Goal: Information Seeking & Learning: Learn about a topic

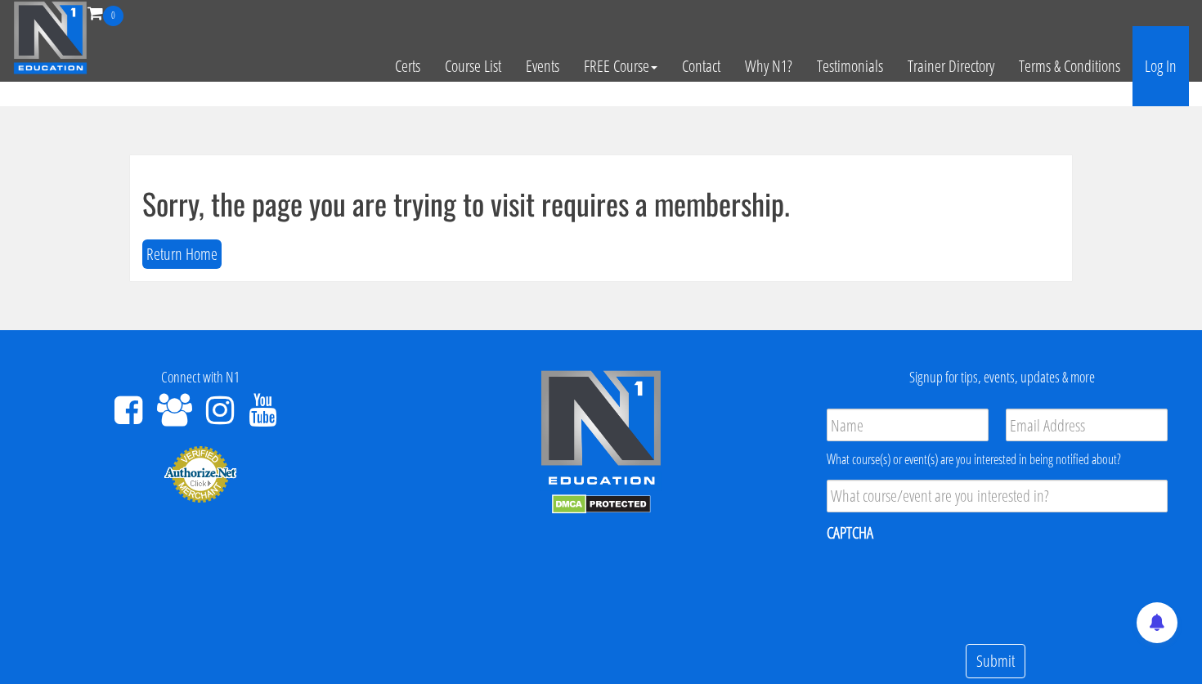
click at [1161, 67] on link "Log In" at bounding box center [1160, 66] width 56 height 80
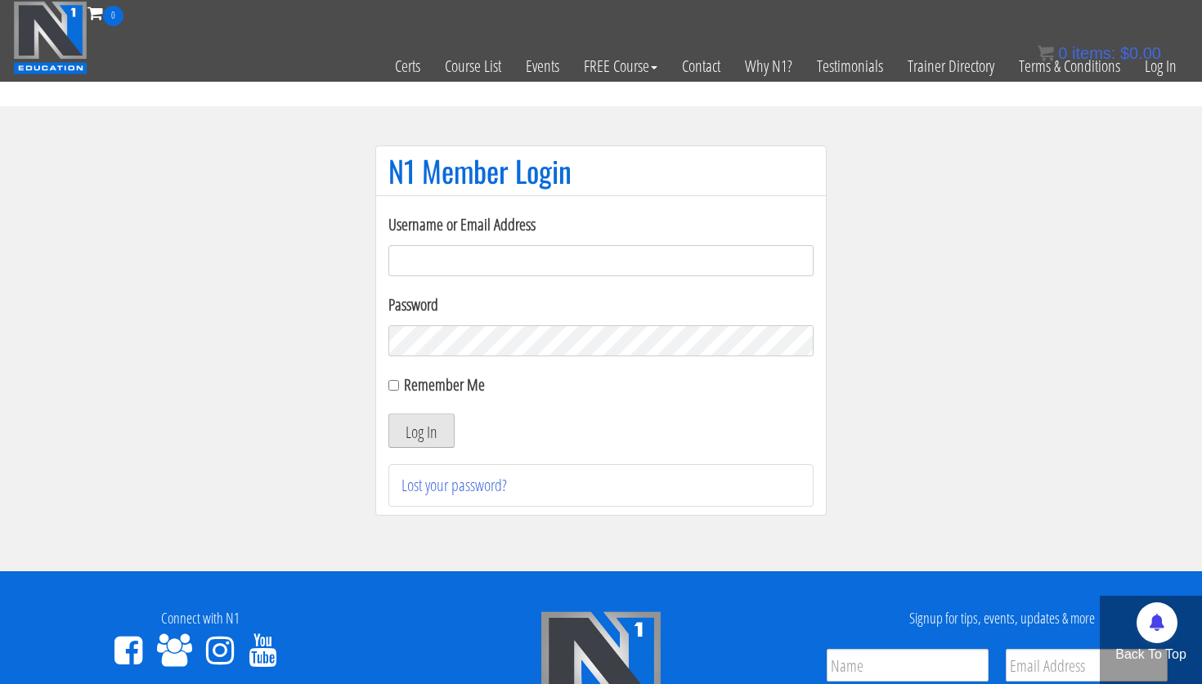
type input "[PERSON_NAME][EMAIL_ADDRESS][PERSON_NAME][DOMAIN_NAME]"
click at [442, 442] on button "Log In" at bounding box center [421, 431] width 66 height 34
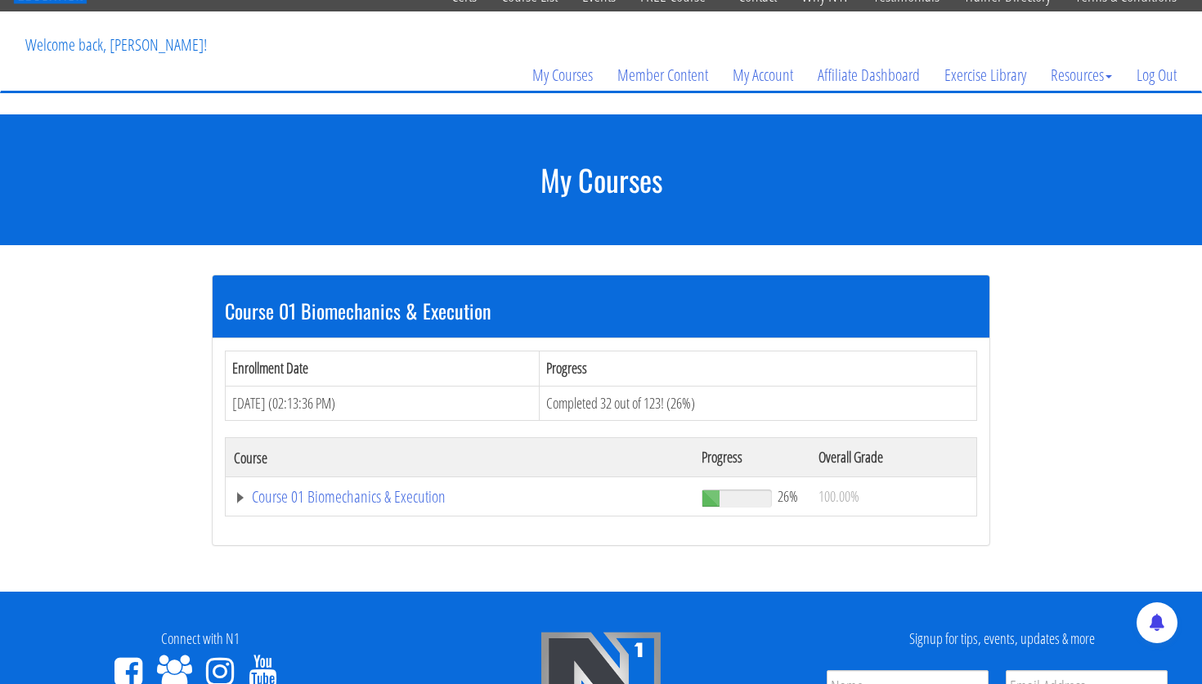
scroll to position [102, 0]
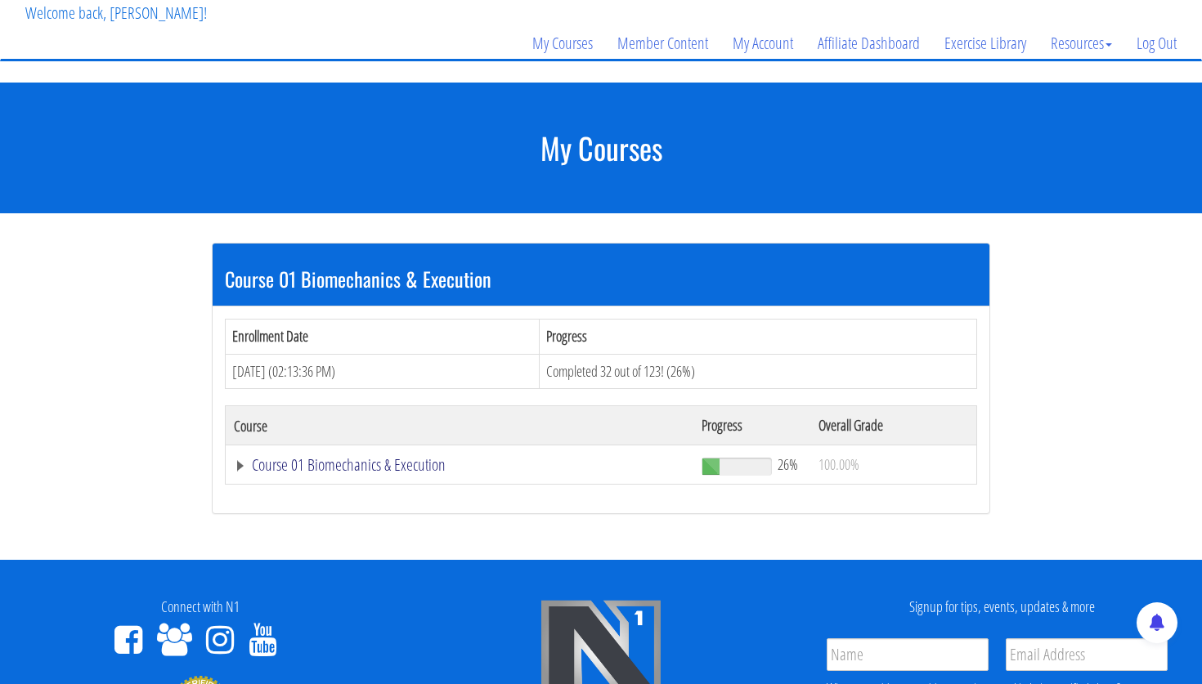
click at [425, 468] on link "Course 01 Biomechanics & Execution" at bounding box center [459, 465] width 451 height 16
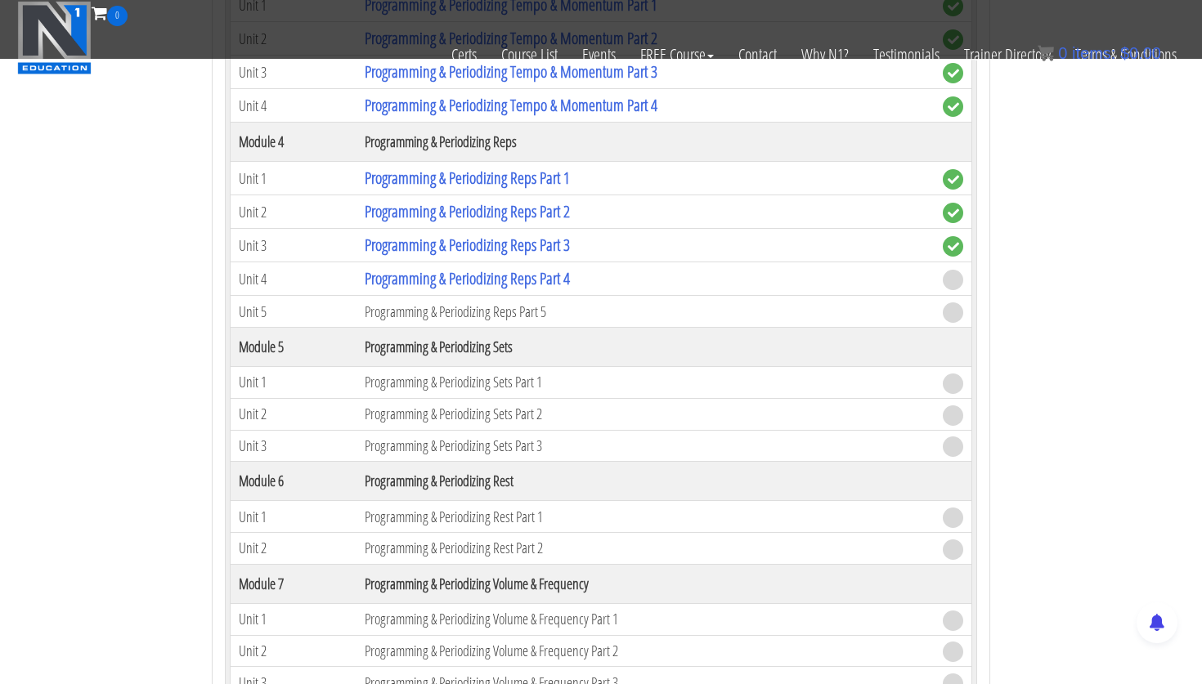
scroll to position [1481, 0]
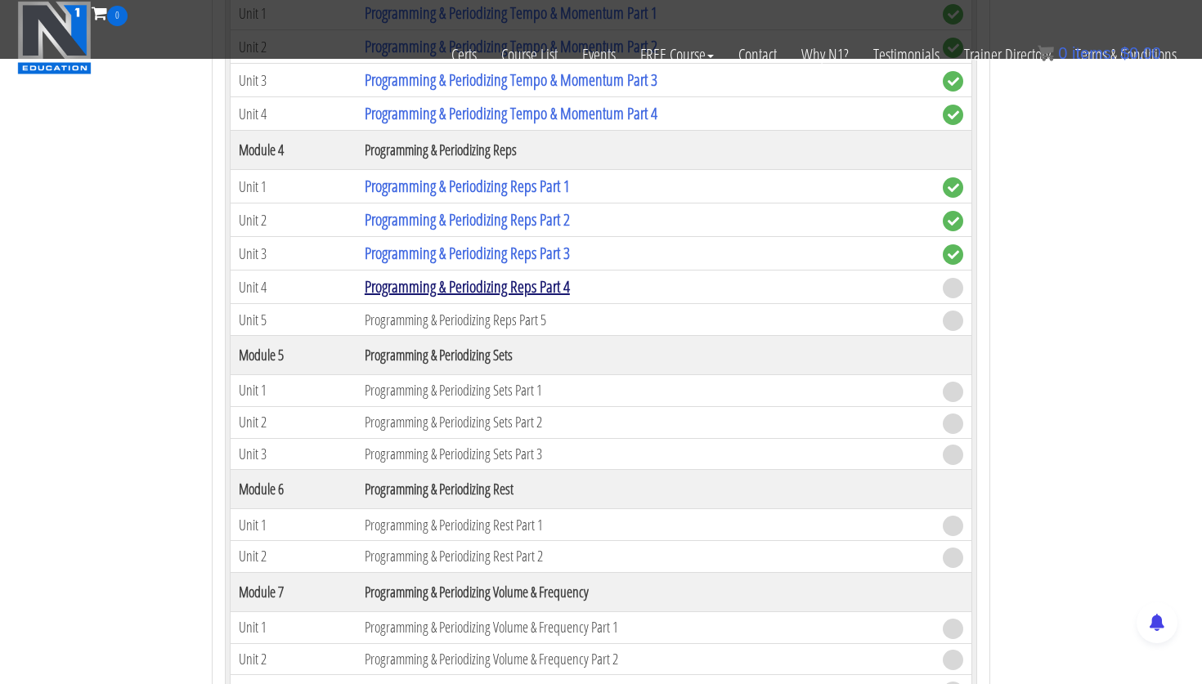
click at [558, 283] on link "Programming & Periodizing Reps Part 4" at bounding box center [467, 286] width 205 height 22
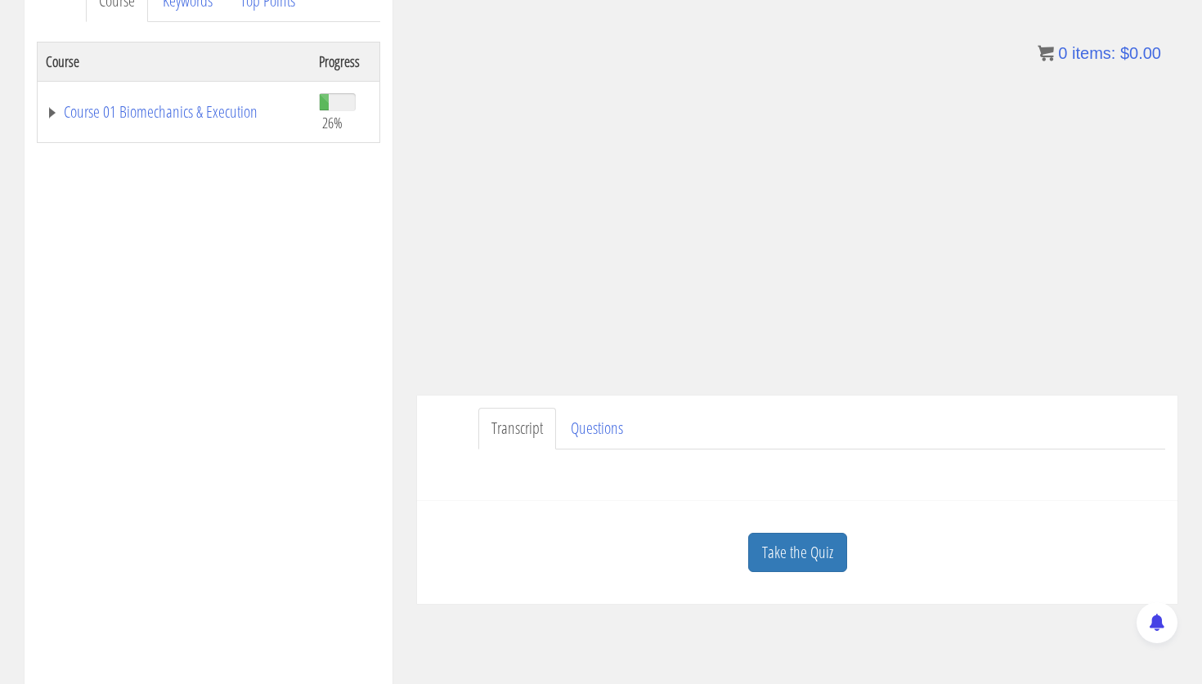
scroll to position [257, 0]
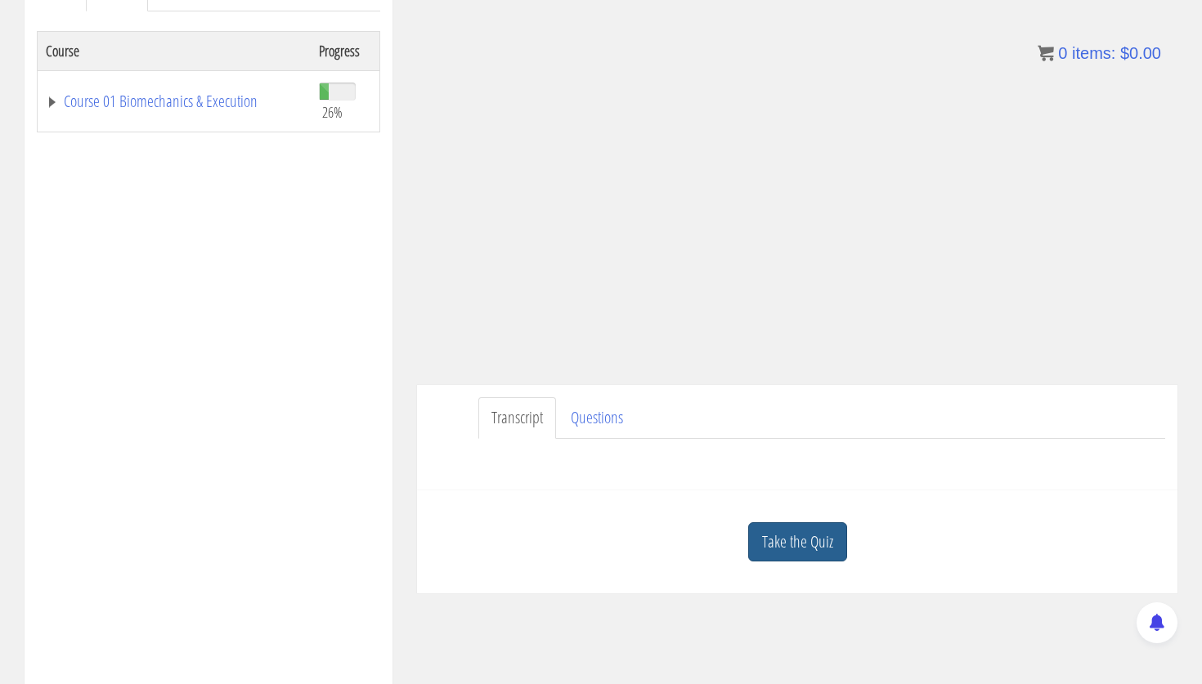
click at [835, 540] on link "Take the Quiz" at bounding box center [797, 542] width 99 height 40
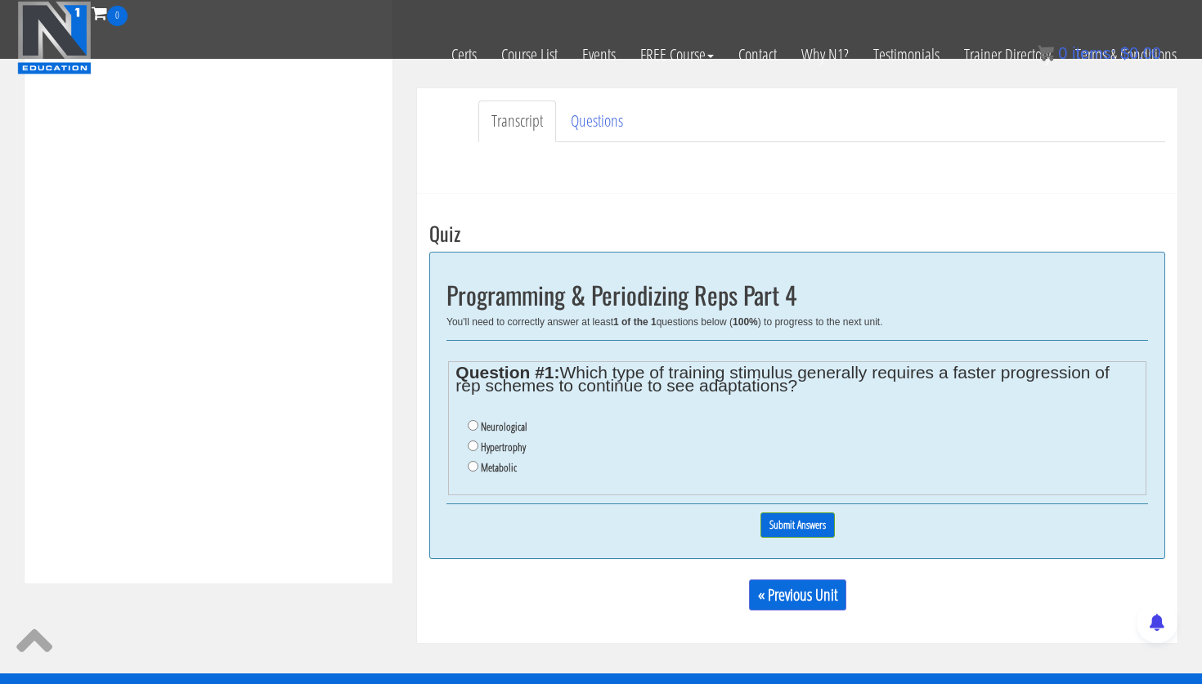
scroll to position [459, 0]
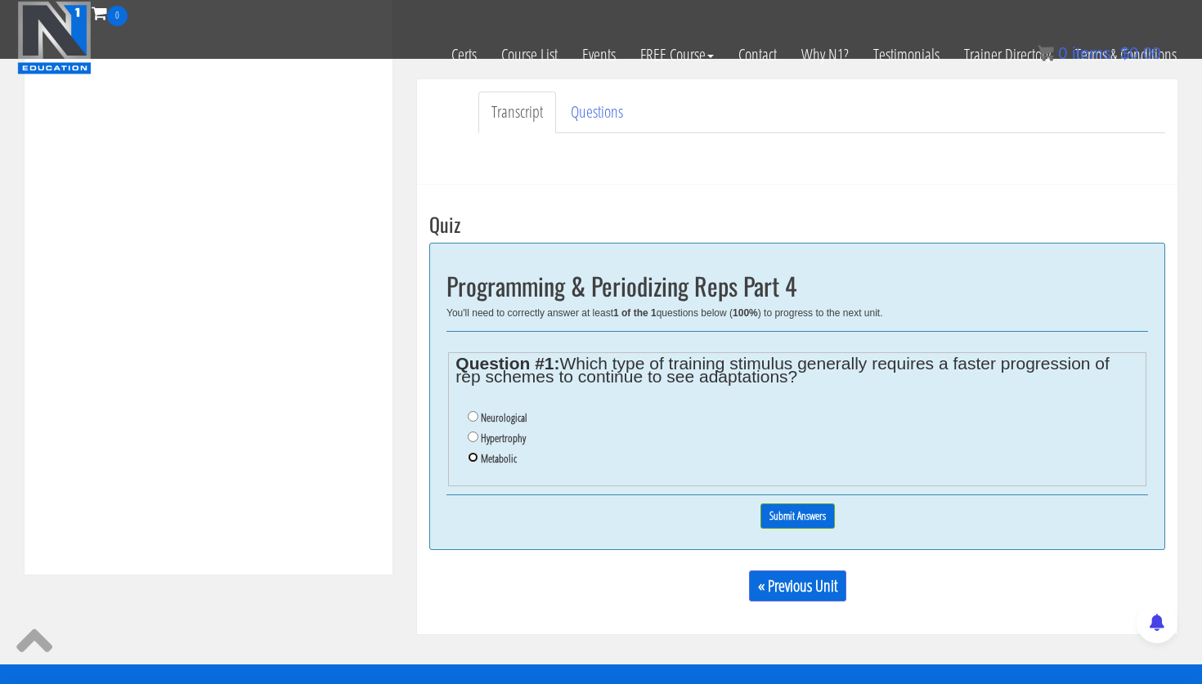
click at [474, 454] on input "Metabolic" at bounding box center [473, 457] width 11 height 11
radio input "true"
click at [818, 524] on input "Submit Answers" at bounding box center [797, 516] width 74 height 25
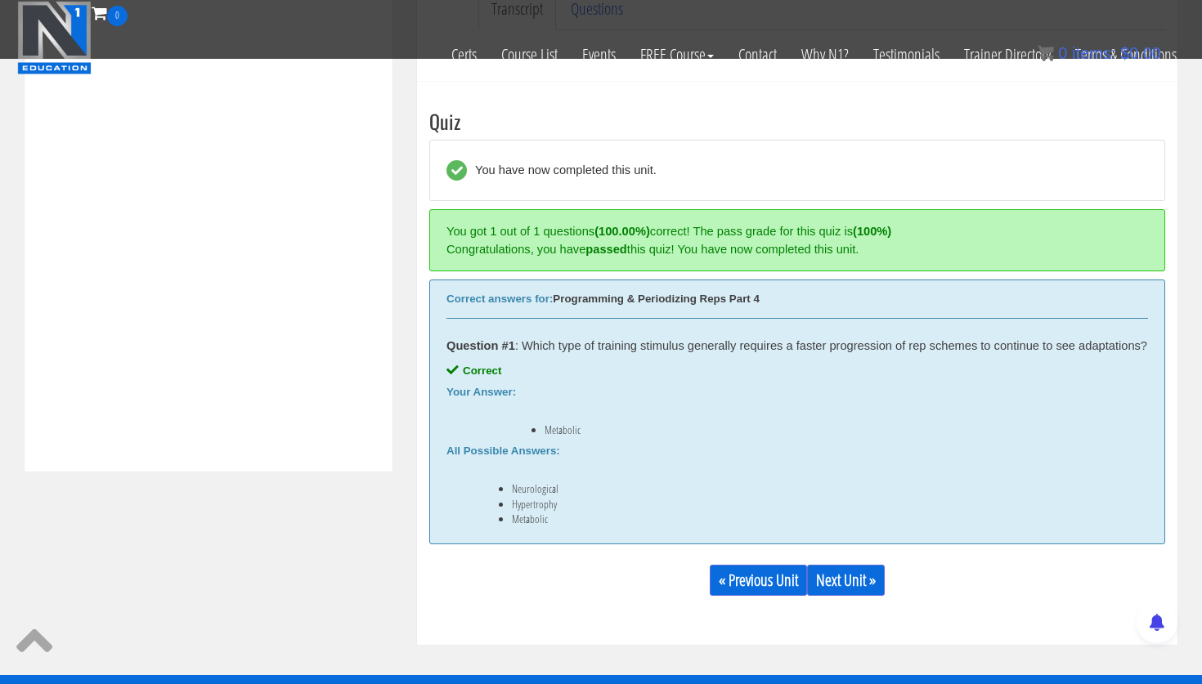
scroll to position [620, 0]
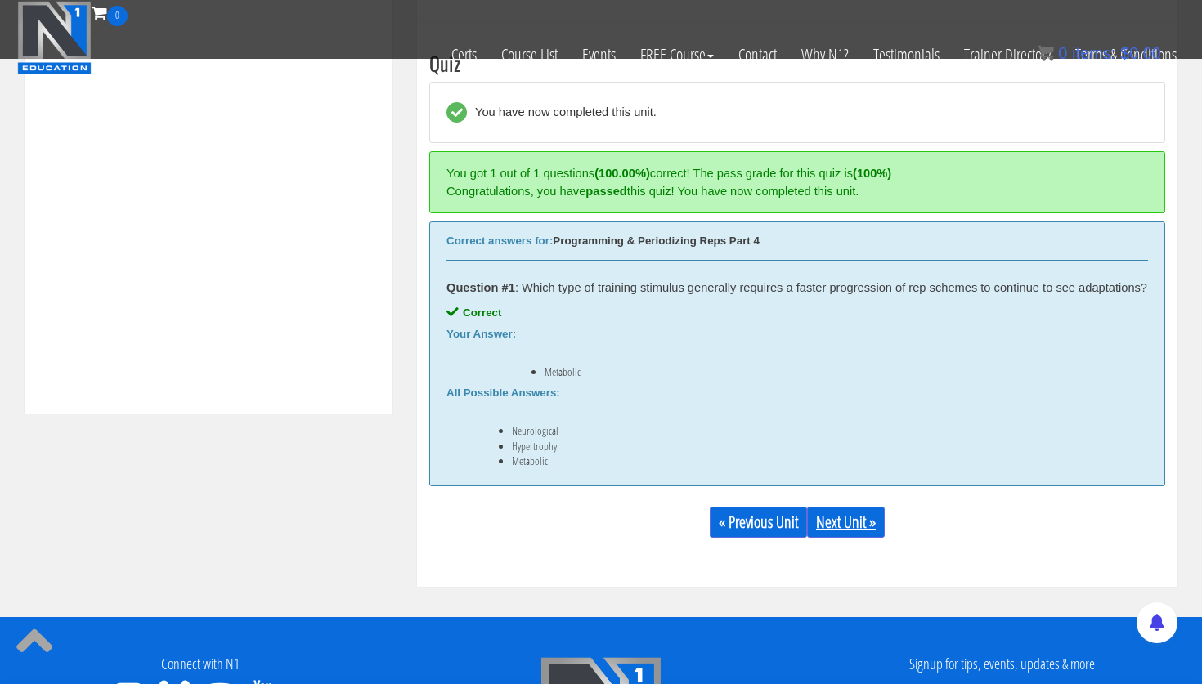
click at [863, 536] on link "Next Unit »" at bounding box center [846, 522] width 78 height 31
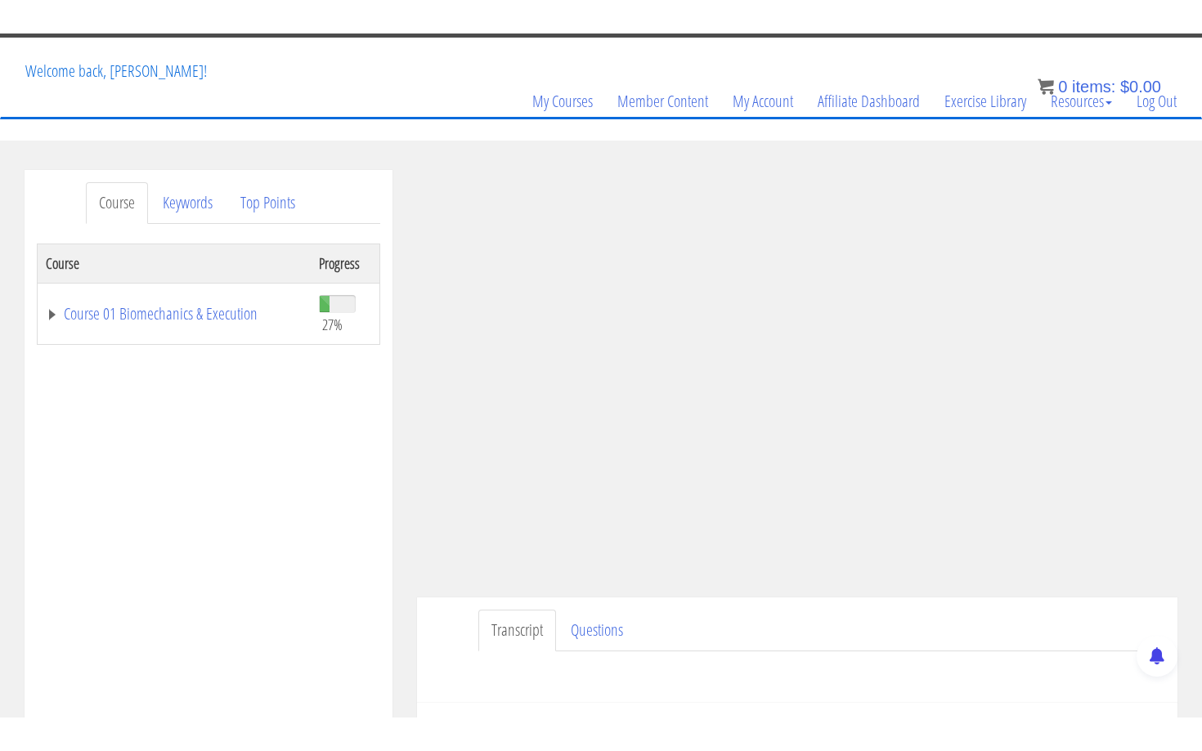
scroll to position [85, 0]
